Goal: Task Accomplishment & Management: Manage account settings

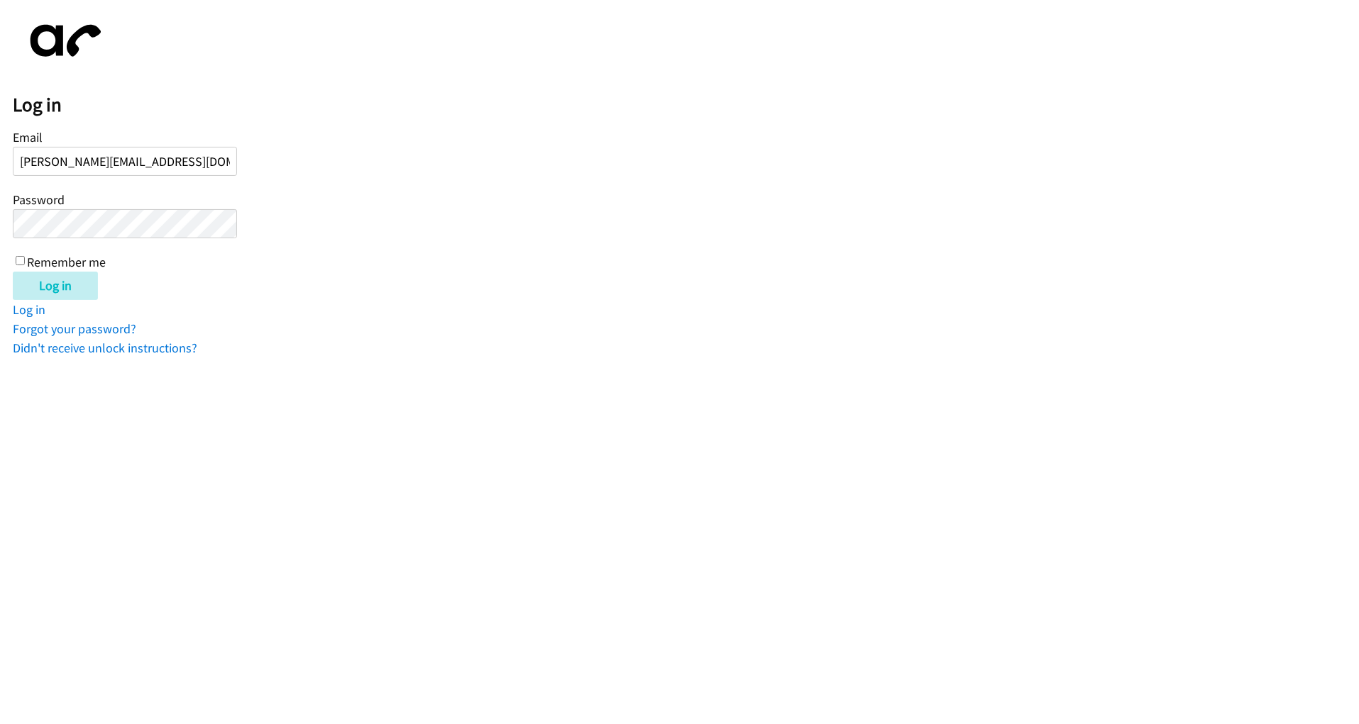
click at [82, 162] on input "marie@newoundrentals.com" at bounding box center [125, 161] width 224 height 29
type input "marie@newfoundrentals.com"
click at [13, 272] on input "Log in" at bounding box center [55, 286] width 85 height 28
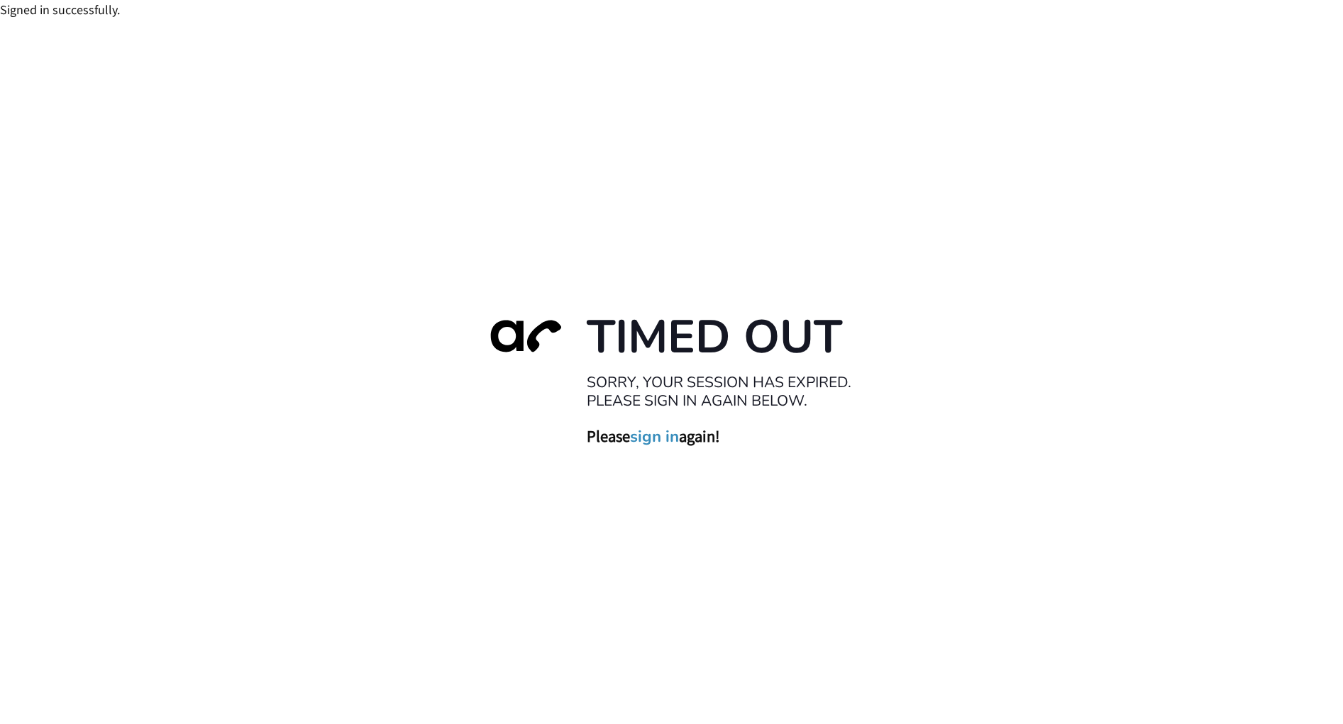
click at [194, 22] on div "Timed Out Sorry, your session has expired. Please sign in again below. Please s…" at bounding box center [671, 381] width 1343 height 724
